Goal: Information Seeking & Learning: Learn about a topic

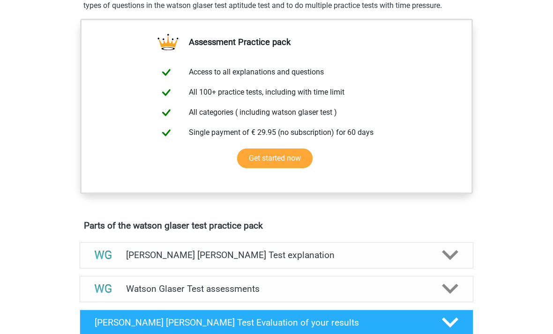
scroll to position [309, 0]
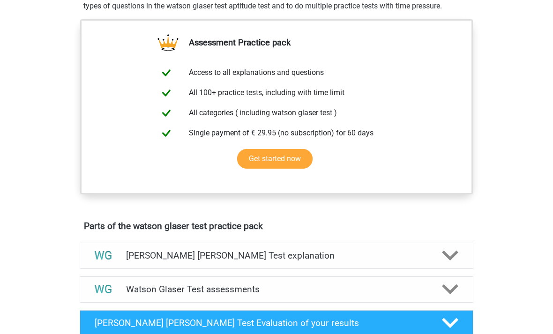
click at [290, 169] on link "Get started now" at bounding box center [274, 159] width 75 height 20
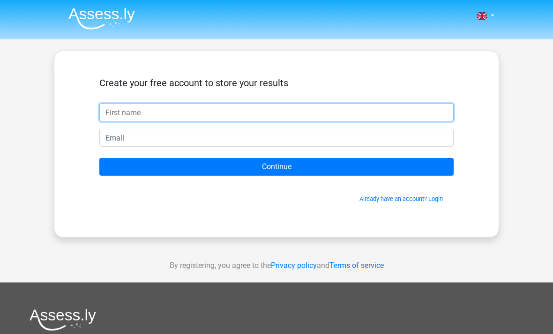
click at [387, 116] on input "text" at bounding box center [276, 113] width 354 height 18
type input "B"
type input "Sarah darson"
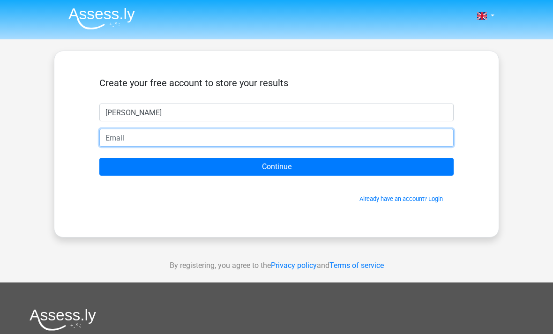
click at [295, 134] on input "email" at bounding box center [276, 138] width 354 height 18
type input "sarahdarson03@gmail.com"
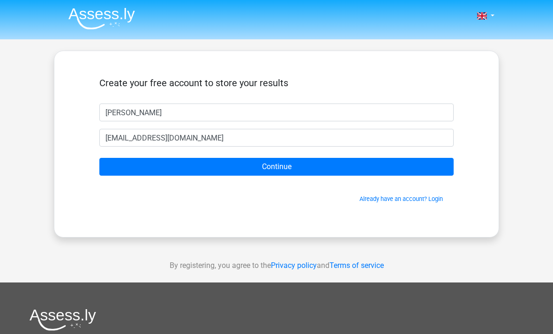
click at [380, 166] on input "Continue" at bounding box center [276, 167] width 354 height 18
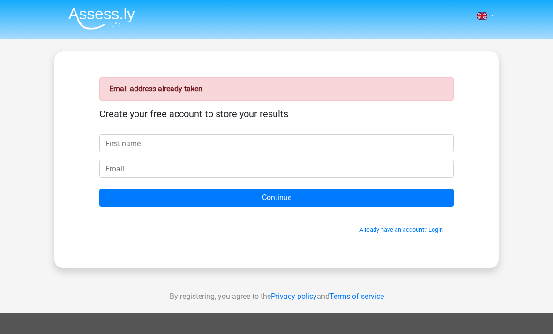
click at [439, 227] on link "Already have an account? Login" at bounding box center [401, 229] width 83 height 7
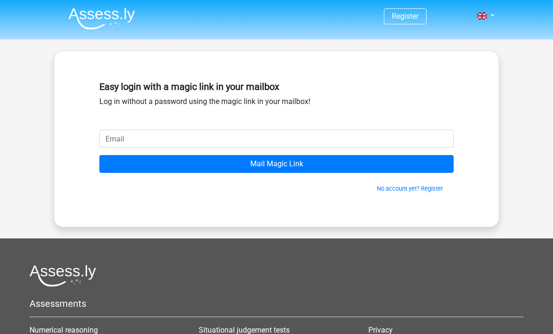
click at [366, 147] on input "email" at bounding box center [276, 139] width 354 height 18
type input "s"
type input "blessingenuoma@yahoo.com"
click at [377, 158] on input "Mail Magic Link" at bounding box center [276, 164] width 354 height 18
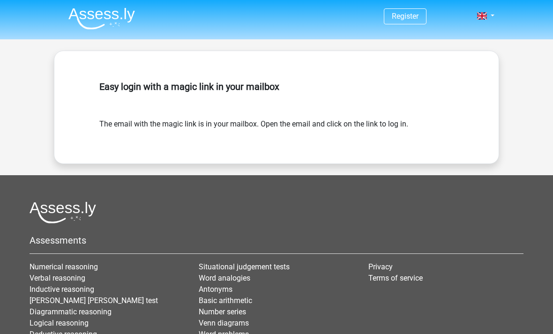
click at [85, 26] on img at bounding box center [101, 19] width 67 height 22
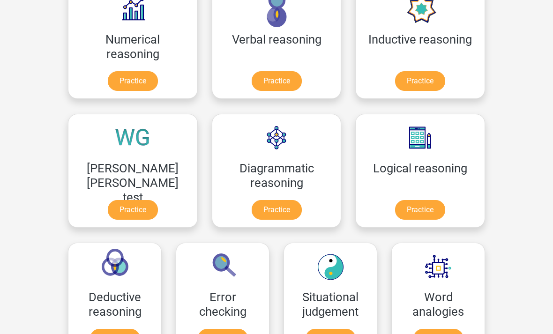
scroll to position [172, 0]
click at [158, 200] on link "Practice" at bounding box center [133, 210] width 50 height 20
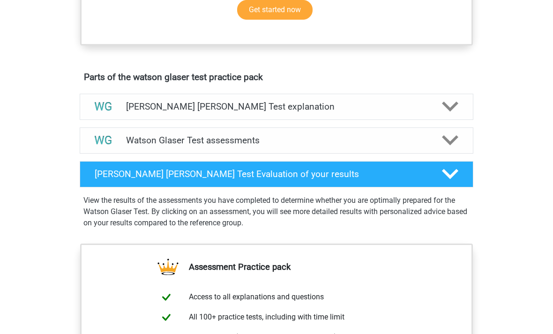
click at [441, 149] on div at bounding box center [449, 141] width 31 height 16
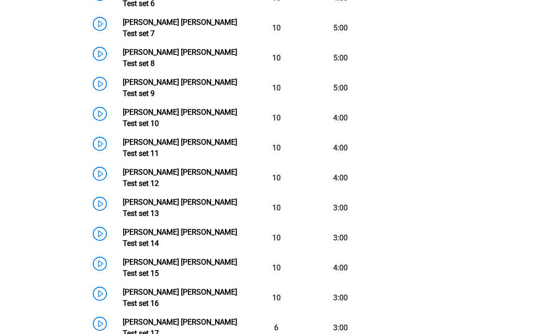
scroll to position [829, 0]
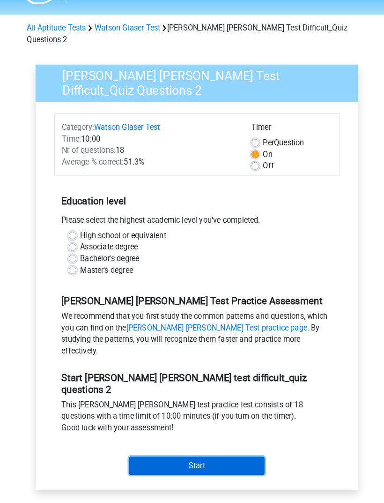
scroll to position [25, 0]
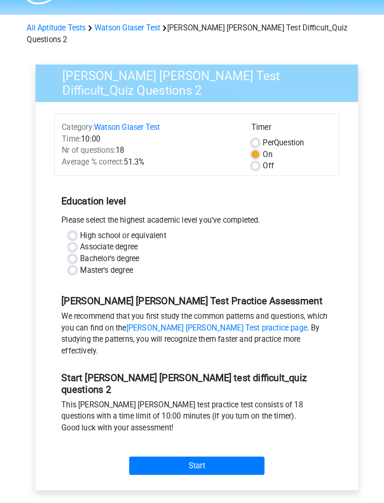
click at [241, 334] on input "Start" at bounding box center [192, 454] width 132 height 18
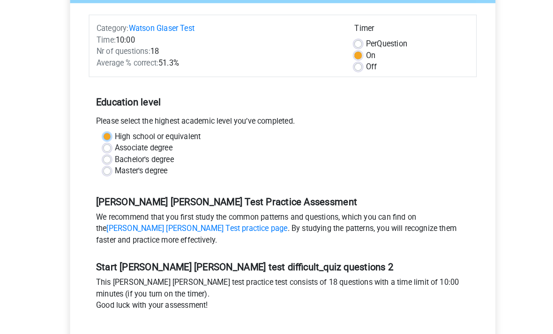
scroll to position [107, 0]
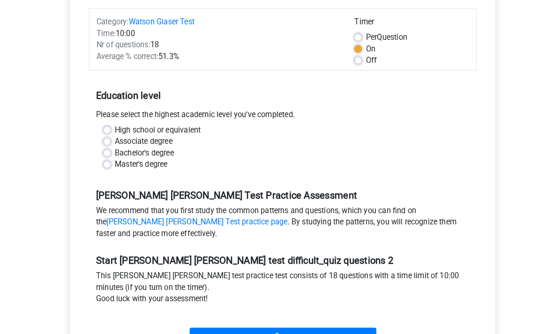
click at [113, 146] on label "Bachelor's degree" at bounding box center [142, 149] width 58 height 11
click at [102, 146] on input "Bachelor's degree" at bounding box center [105, 148] width 8 height 9
radio input "true"
click at [305, 330] on input "Start" at bounding box center [277, 329] width 182 height 18
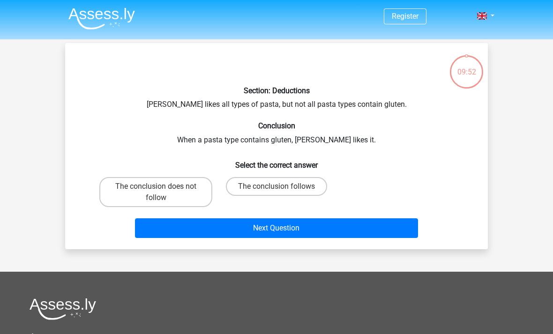
click at [313, 189] on label "The conclusion follows" at bounding box center [276, 186] width 101 height 19
click at [283, 189] on input "The conclusion follows" at bounding box center [280, 190] width 6 height 6
radio input "true"
click at [381, 222] on button "Next Question" at bounding box center [277, 228] width 284 height 20
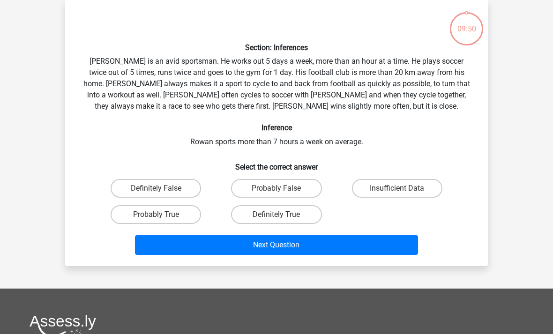
scroll to position [21, 0]
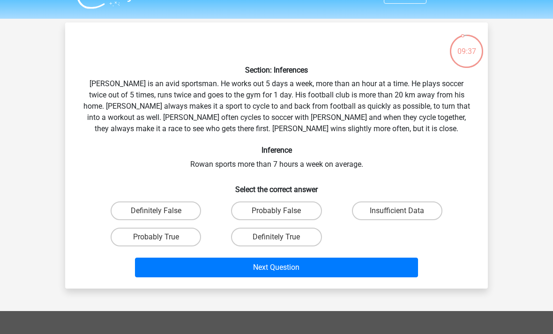
click at [143, 238] on label "Probably True" at bounding box center [156, 237] width 90 height 19
click at [156, 238] on input "Probably True" at bounding box center [159, 240] width 6 height 6
radio input "true"
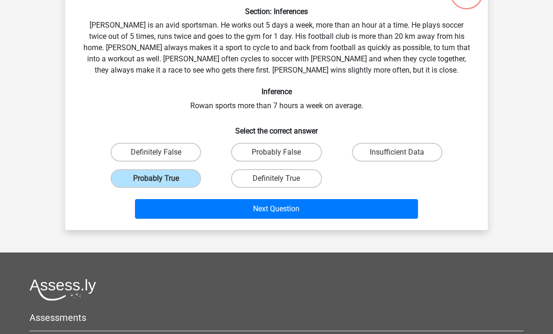
click at [180, 216] on button "Next Question" at bounding box center [277, 209] width 284 height 20
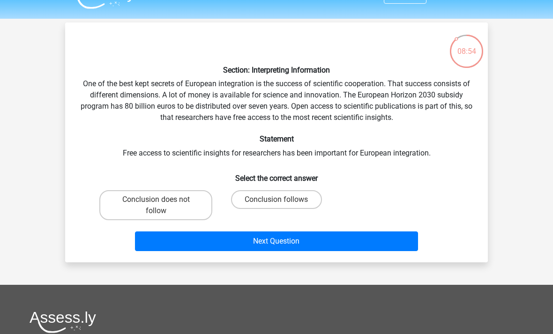
click at [268, 197] on label "Conclusion follows" at bounding box center [276, 199] width 90 height 19
click at [277, 200] on input "Conclusion follows" at bounding box center [280, 203] width 6 height 6
radio input "true"
click at [254, 250] on button "Next Question" at bounding box center [277, 242] width 284 height 20
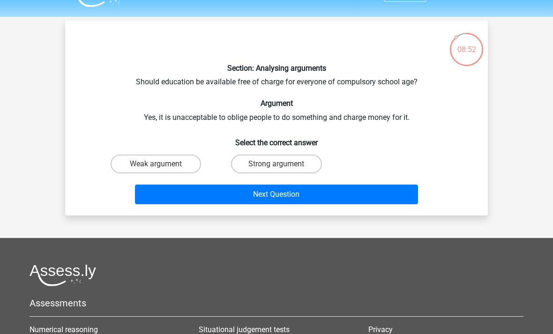
scroll to position [11, 0]
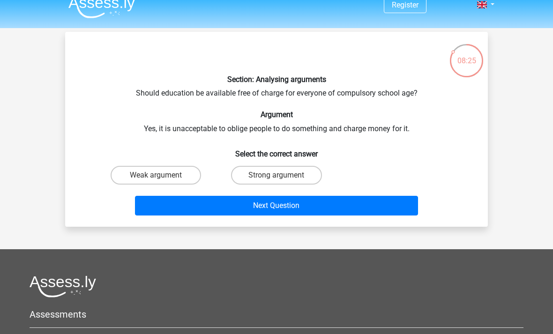
click at [160, 171] on label "Weak argument" at bounding box center [156, 175] width 90 height 19
click at [160, 175] on input "Weak argument" at bounding box center [159, 178] width 6 height 6
radio input "true"
click at [195, 207] on button "Next Question" at bounding box center [277, 206] width 284 height 20
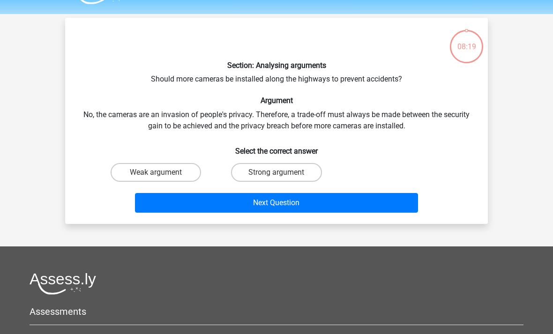
scroll to position [26, 0]
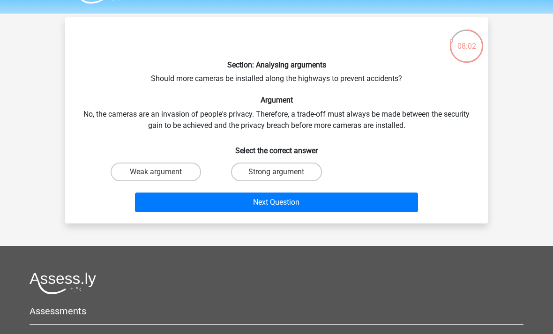
click at [277, 193] on button "Next Question" at bounding box center [277, 203] width 284 height 20
click at [271, 172] on label "Strong argument" at bounding box center [276, 172] width 90 height 19
click at [277, 172] on input "Strong argument" at bounding box center [280, 175] width 6 height 6
radio input "true"
click at [263, 207] on button "Next Question" at bounding box center [277, 203] width 284 height 20
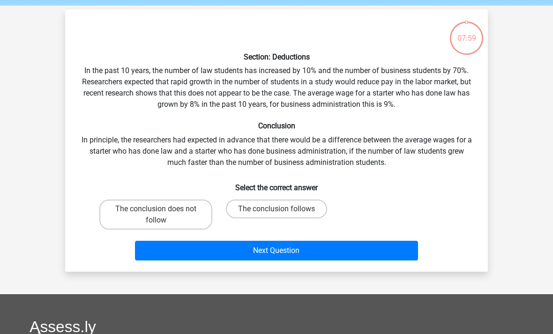
scroll to position [28, 0]
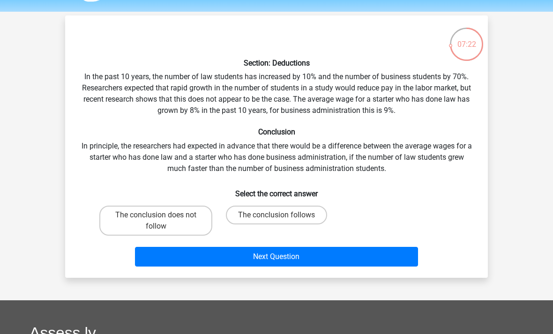
click at [148, 225] on label "The conclusion does not follow" at bounding box center [155, 221] width 113 height 30
click at [156, 221] on input "The conclusion does not follow" at bounding box center [159, 218] width 6 height 6
radio input "true"
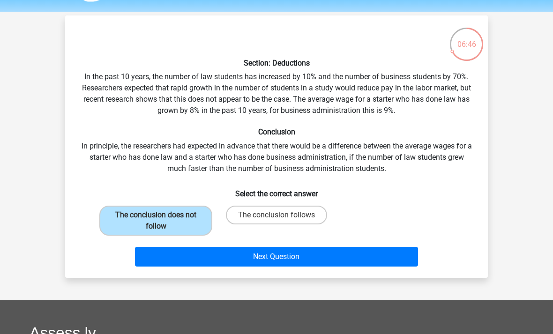
click at [273, 206] on label "The conclusion follows" at bounding box center [276, 215] width 101 height 19
click at [277, 215] on input "The conclusion follows" at bounding box center [280, 218] width 6 height 6
radio input "true"
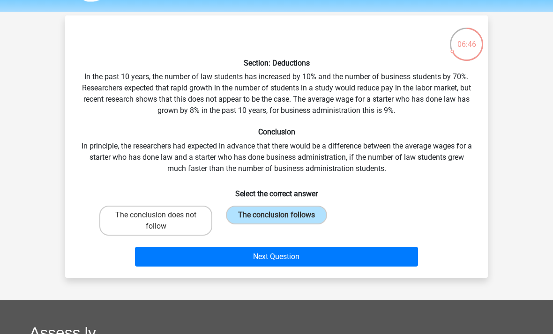
click at [278, 212] on label "The conclusion follows" at bounding box center [276, 215] width 101 height 19
click at [278, 215] on input "The conclusion follows" at bounding box center [280, 218] width 6 height 6
click at [277, 259] on button "Next Question" at bounding box center [277, 257] width 284 height 20
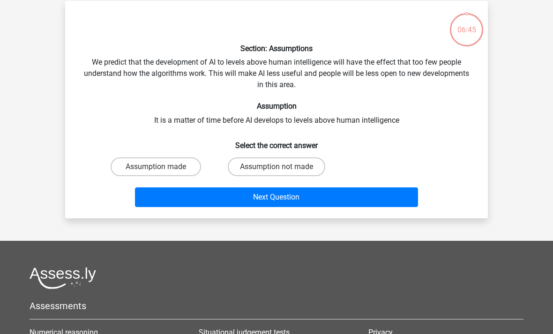
scroll to position [43, 0]
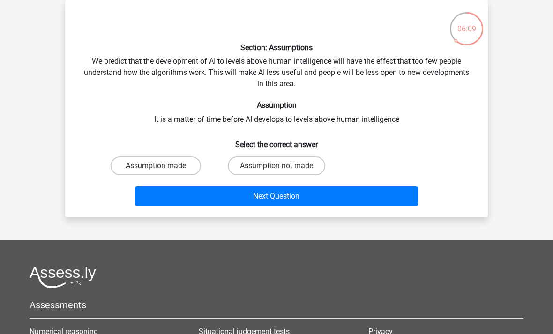
click at [172, 163] on label "Assumption made" at bounding box center [156, 166] width 90 height 19
click at [162, 166] on input "Assumption made" at bounding box center [159, 169] width 6 height 6
radio input "true"
click at [176, 204] on button "Next Question" at bounding box center [277, 197] width 284 height 20
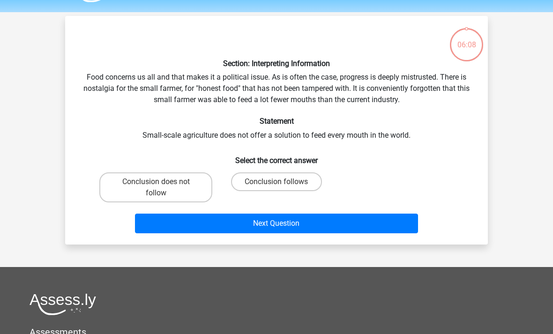
scroll to position [23, 0]
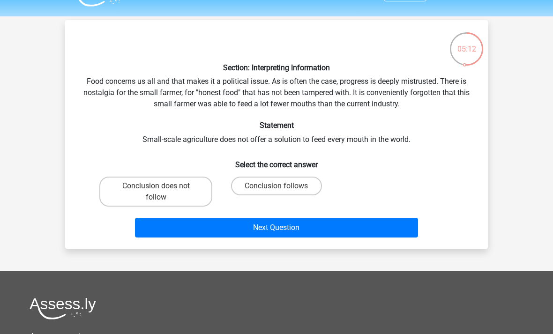
click at [315, 186] on label "Conclusion follows" at bounding box center [276, 186] width 90 height 19
click at [283, 186] on input "Conclusion follows" at bounding box center [280, 189] width 6 height 6
radio input "true"
click at [331, 229] on button "Next Question" at bounding box center [277, 228] width 284 height 20
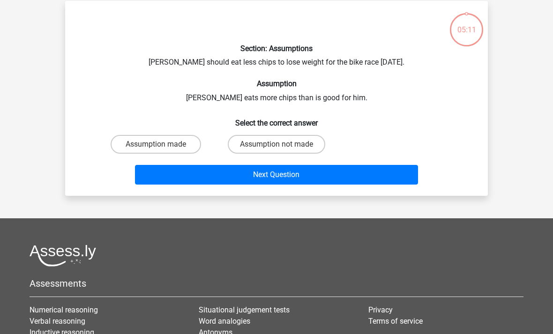
scroll to position [43, 0]
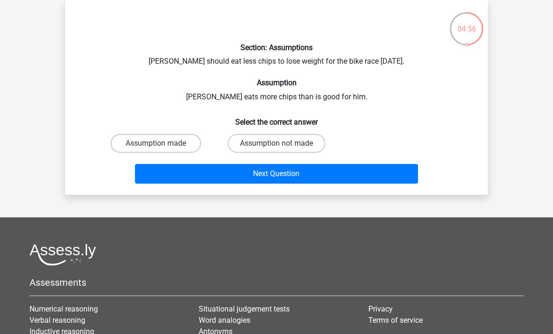
click at [293, 144] on label "Assumption not made" at bounding box center [277, 143] width 98 height 19
click at [283, 144] on input "Assumption not made" at bounding box center [280, 146] width 6 height 6
radio input "true"
click at [311, 176] on button "Next Question" at bounding box center [277, 174] width 284 height 20
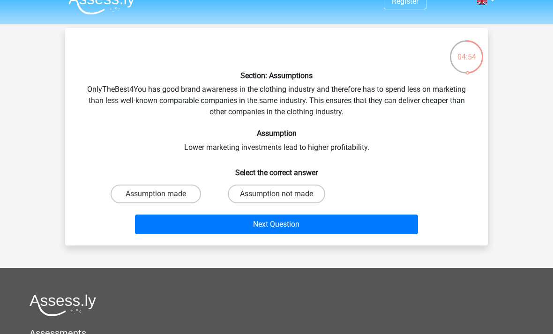
scroll to position [8, 0]
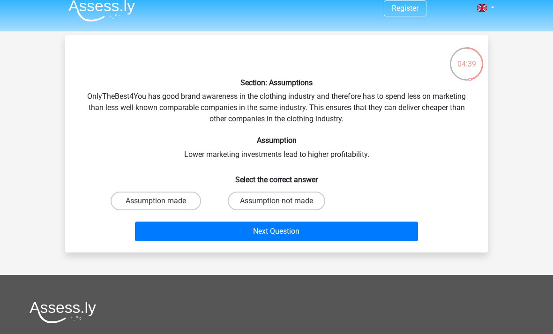
click at [299, 192] on label "Assumption not made" at bounding box center [277, 201] width 98 height 19
click at [283, 201] on input "Assumption not made" at bounding box center [280, 204] width 6 height 6
radio input "true"
click at [402, 240] on button "Next Question" at bounding box center [277, 232] width 284 height 20
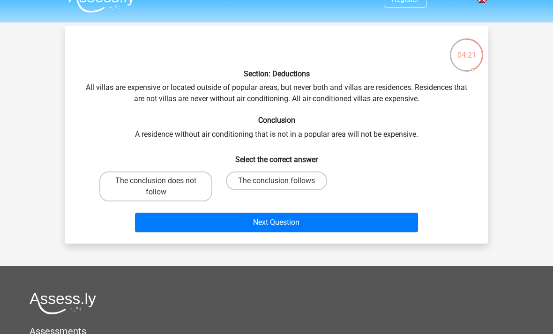
scroll to position [0, 0]
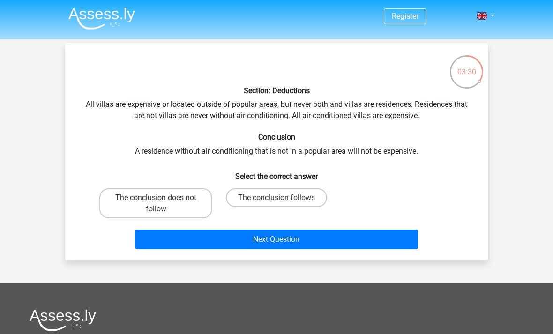
click at [203, 211] on label "The conclusion does not follow" at bounding box center [155, 203] width 113 height 30
click at [162, 204] on input "The conclusion does not follow" at bounding box center [159, 201] width 6 height 6
radio input "true"
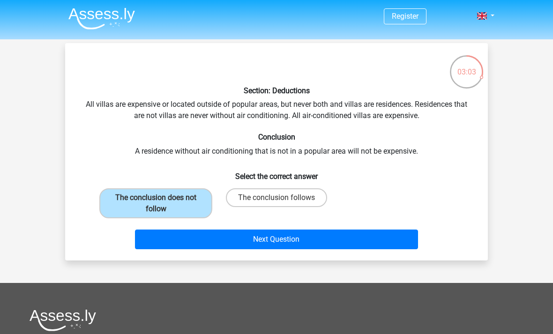
click at [359, 234] on button "Next Question" at bounding box center [277, 240] width 284 height 20
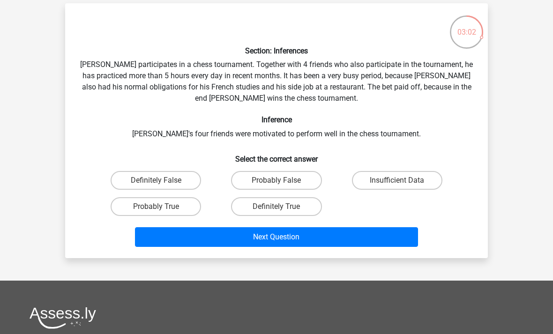
scroll to position [30, 0]
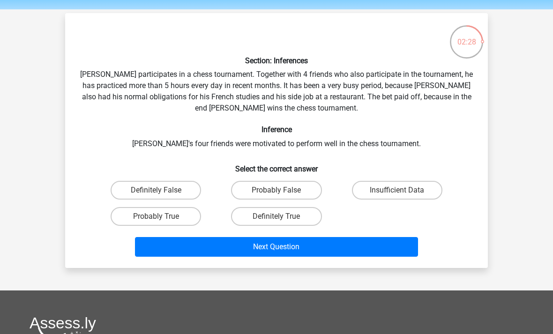
click at [187, 212] on label "Probably True" at bounding box center [156, 216] width 90 height 19
click at [162, 217] on input "Probably True" at bounding box center [159, 220] width 6 height 6
radio input "true"
click at [214, 244] on button "Next Question" at bounding box center [277, 247] width 284 height 20
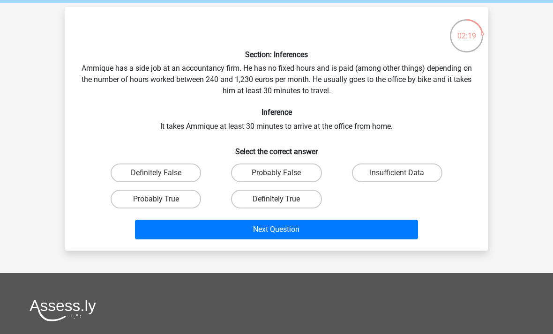
scroll to position [38, 0]
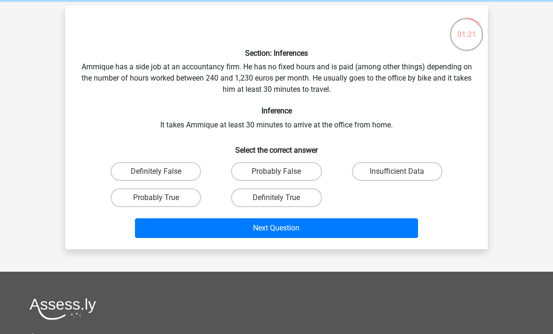
click at [383, 165] on label "Insufficient Data" at bounding box center [397, 171] width 90 height 19
click at [397, 172] on input "Insufficient Data" at bounding box center [400, 175] width 6 height 6
radio input "true"
click at [187, 231] on button "Next Question" at bounding box center [277, 228] width 284 height 20
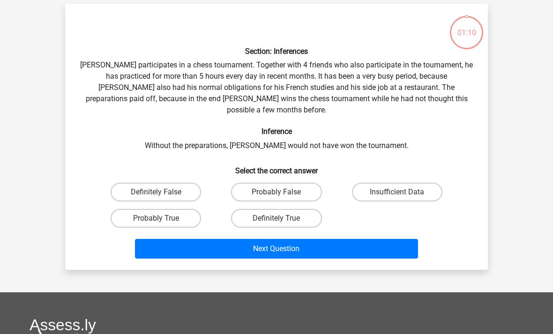
scroll to position [36, 0]
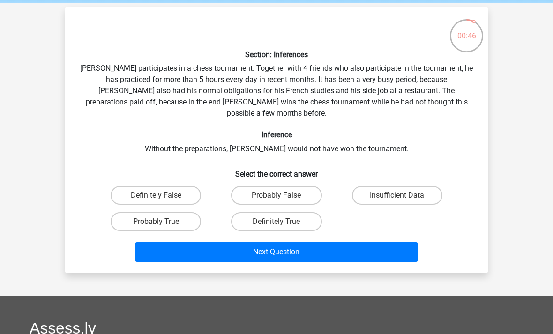
click at [246, 212] on label "Definitely True" at bounding box center [276, 221] width 90 height 19
click at [277, 222] on input "Definitely True" at bounding box center [280, 225] width 6 height 6
radio input "true"
click at [246, 242] on button "Next Question" at bounding box center [277, 252] width 284 height 20
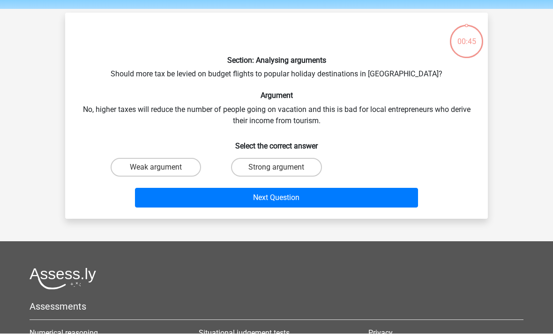
scroll to position [31, 0]
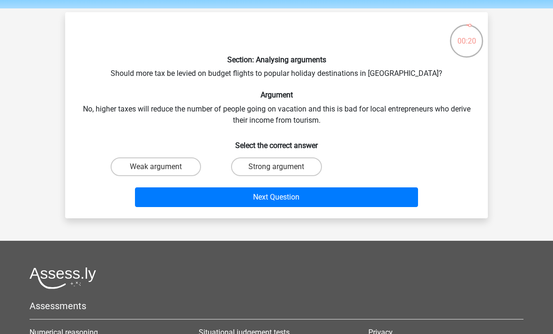
click at [315, 165] on label "Strong argument" at bounding box center [276, 167] width 90 height 19
click at [283, 167] on input "Strong argument" at bounding box center [280, 170] width 6 height 6
radio input "true"
click at [323, 203] on button "Next Question" at bounding box center [277, 198] width 284 height 20
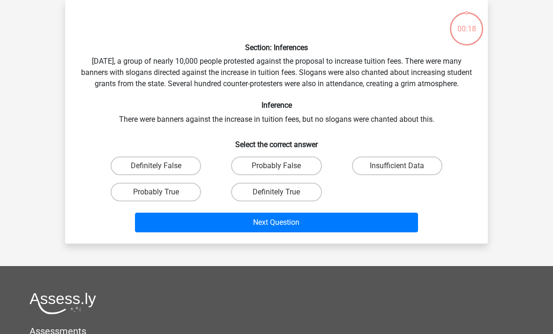
scroll to position [43, 0]
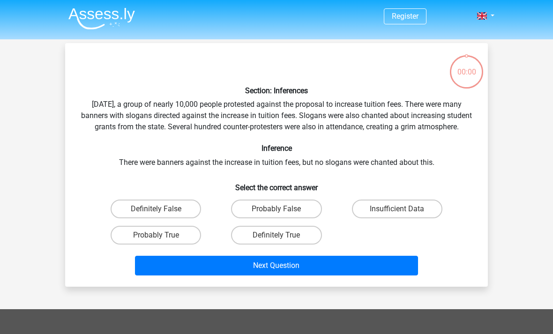
scroll to position [43, 0]
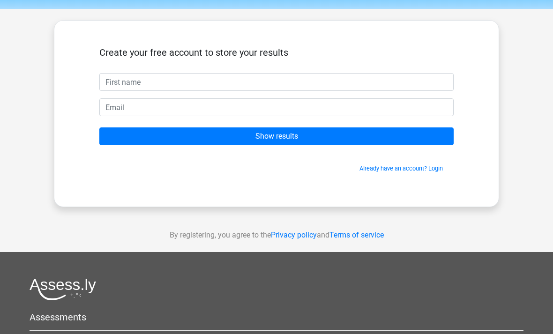
scroll to position [30, 0]
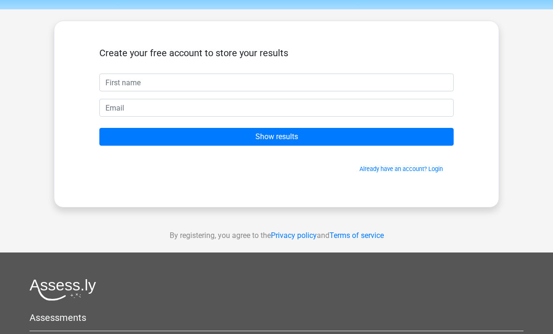
click at [436, 171] on link "Already have an account? Login" at bounding box center [401, 168] width 83 height 7
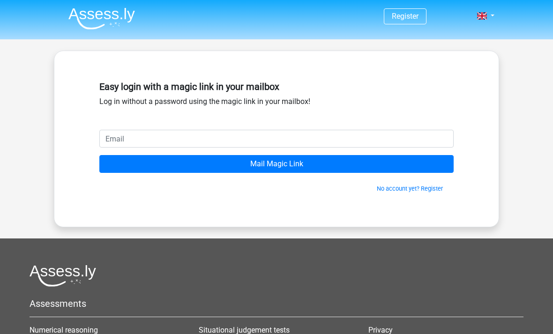
click at [415, 139] on input "email" at bounding box center [276, 139] width 354 height 18
type input "blessingenuoma@yahoo.com"
click at [318, 165] on input "Mail Magic Link" at bounding box center [276, 164] width 354 height 18
